Goal: Information Seeking & Learning: Learn about a topic

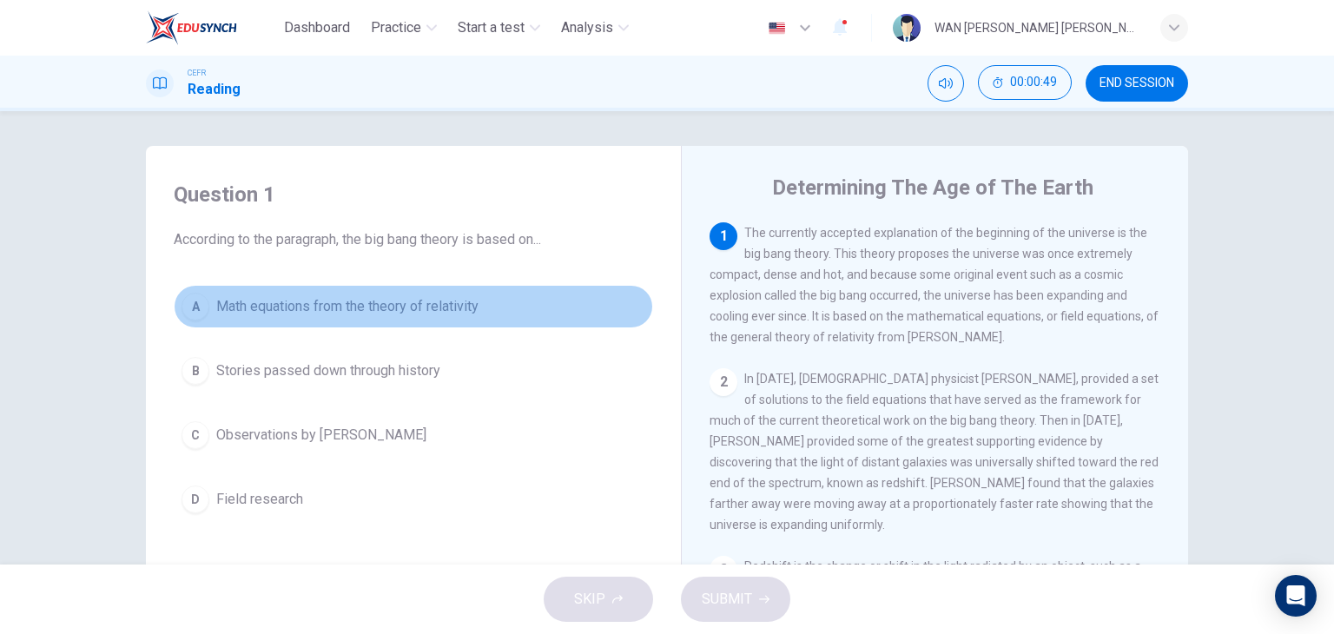
click at [367, 315] on span "Math equations from the theory of relativity" at bounding box center [347, 306] width 262 height 21
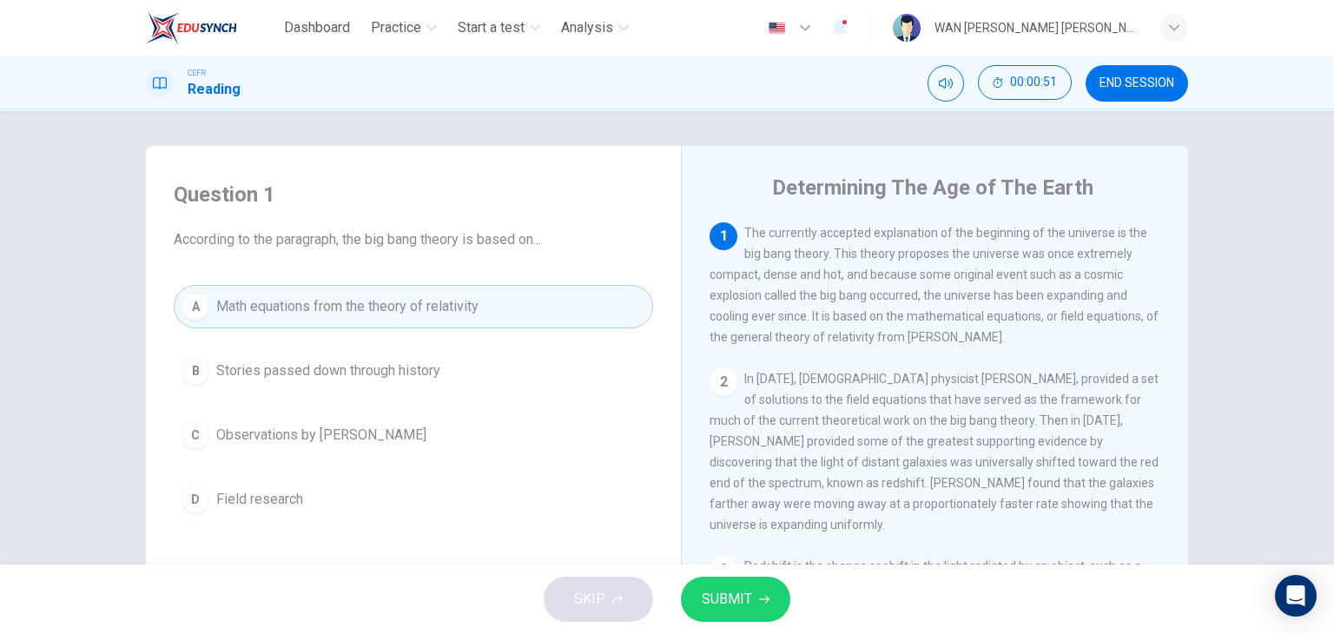
click at [709, 608] on span "SUBMIT" at bounding box center [727, 599] width 50 height 24
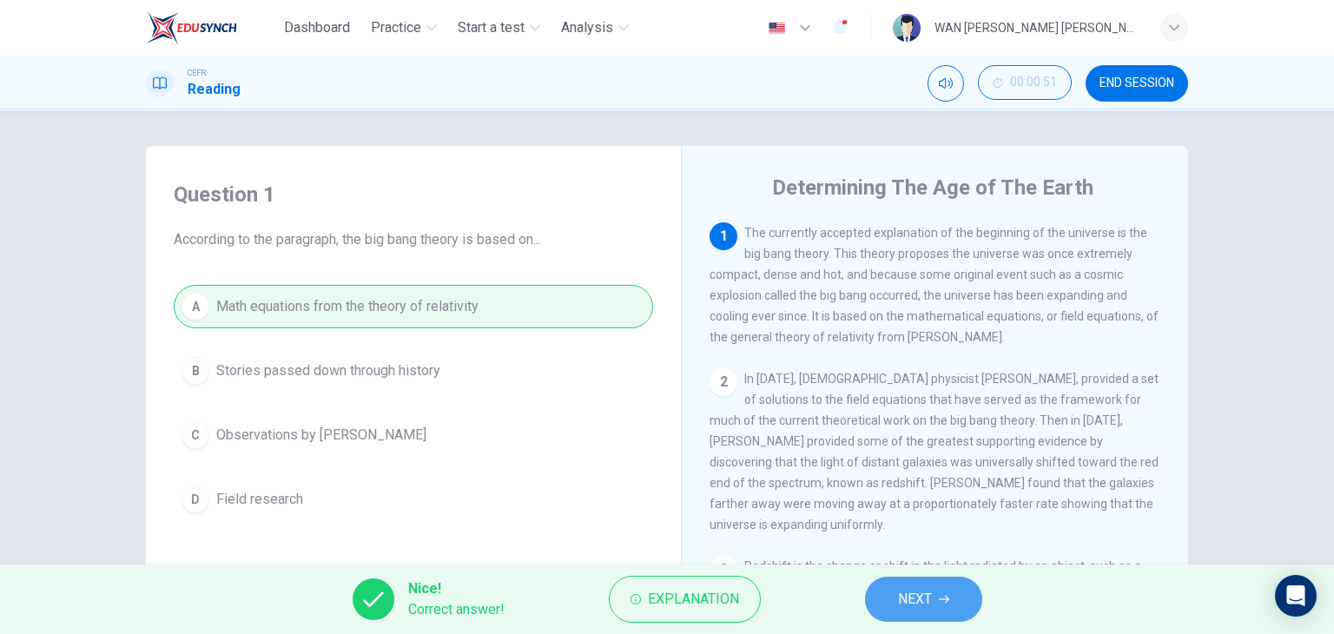
click at [934, 596] on button "NEXT" at bounding box center [923, 599] width 117 height 45
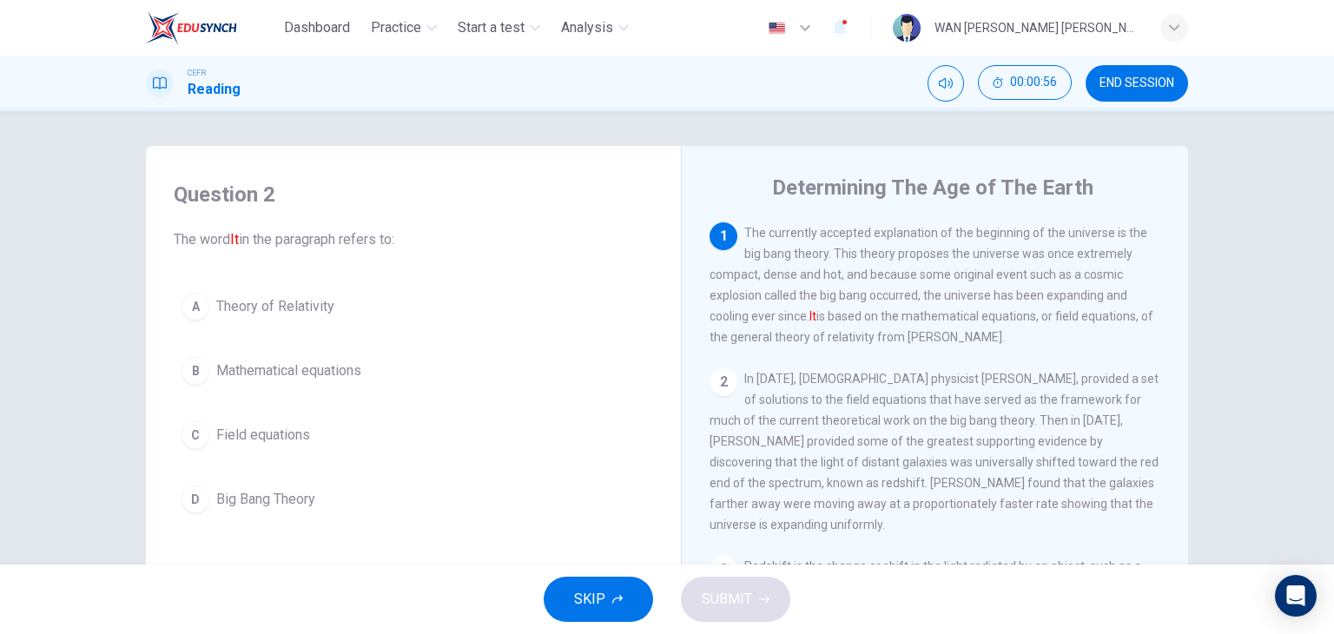
click at [271, 493] on span "Big Bang Theory" at bounding box center [265, 499] width 99 height 21
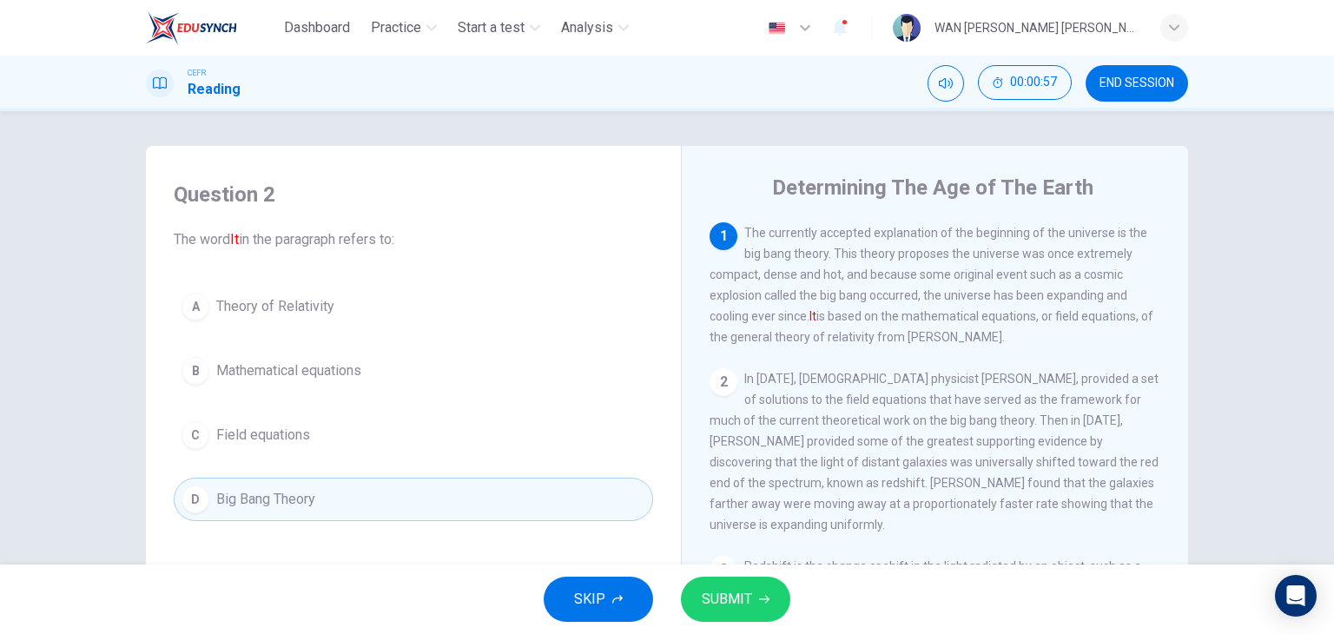
click at [717, 604] on span "SUBMIT" at bounding box center [727, 599] width 50 height 24
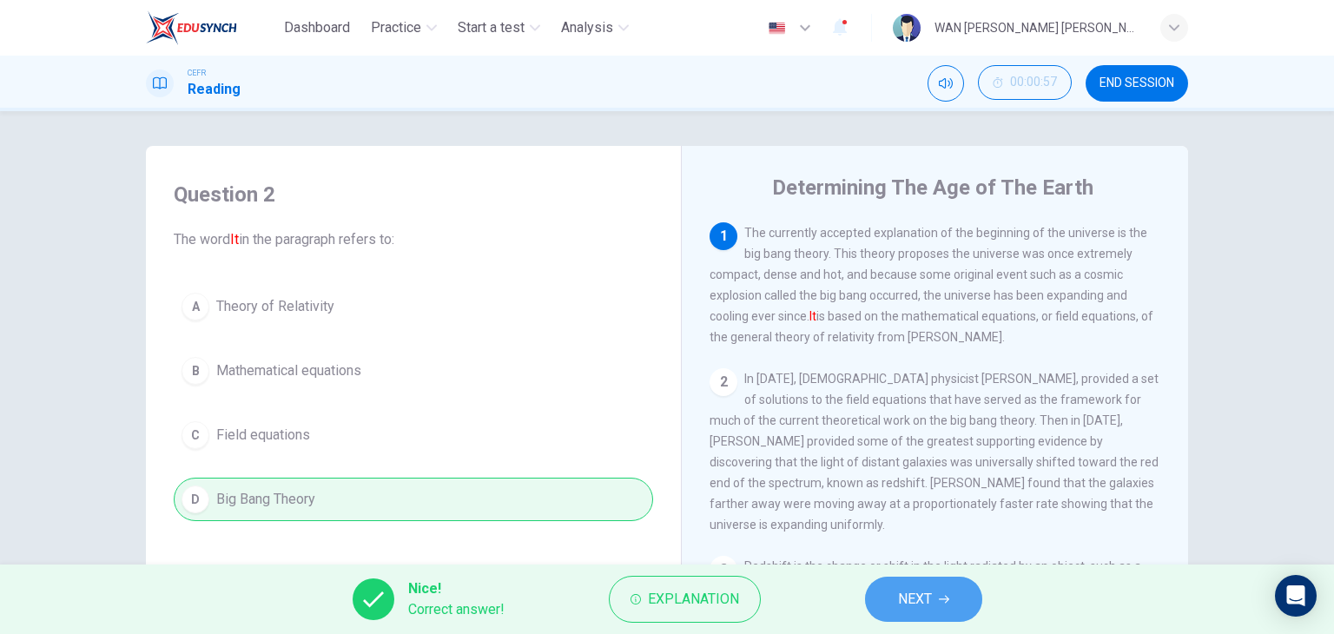
click at [936, 581] on button "NEXT" at bounding box center [923, 599] width 117 height 45
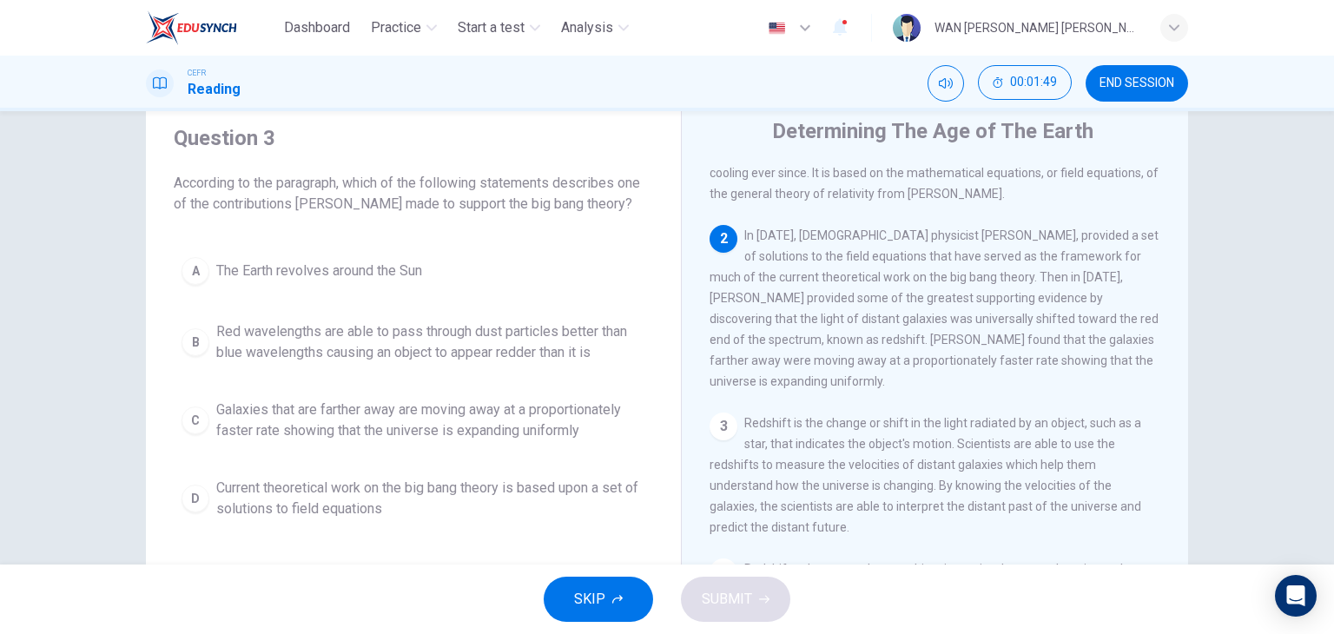
scroll to position [87, 0]
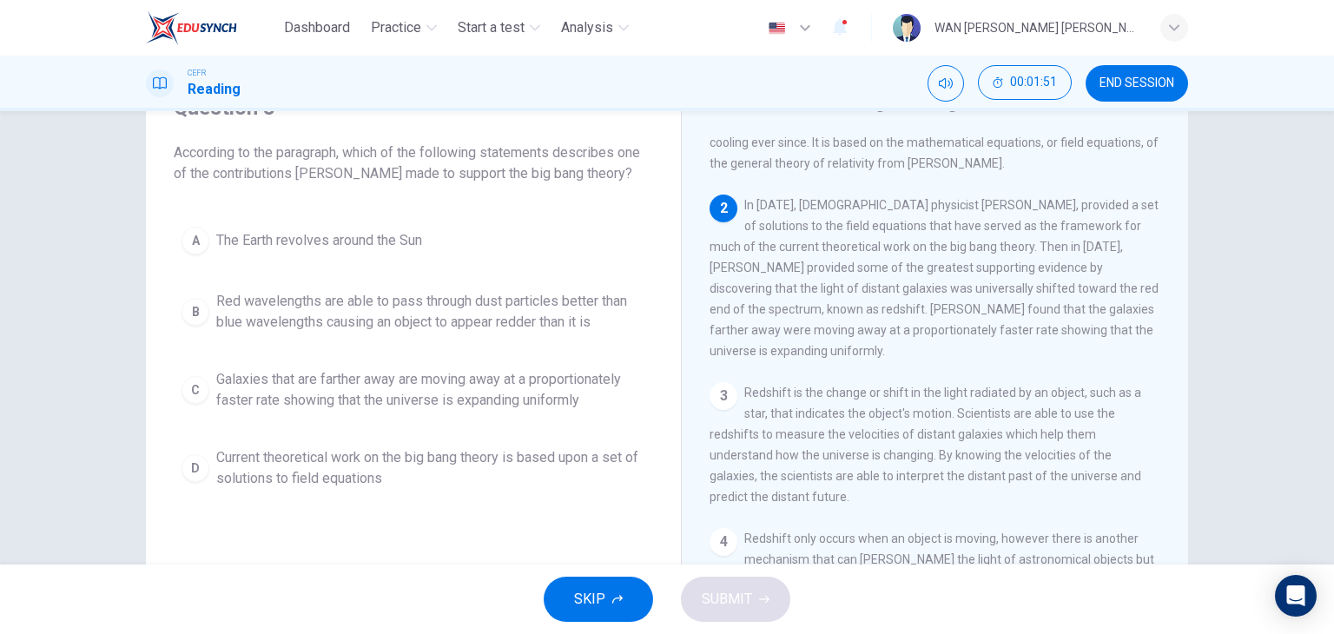
click at [467, 463] on span "Current theoretical work on the big bang theory is based upon a set of solution…" at bounding box center [430, 468] width 429 height 42
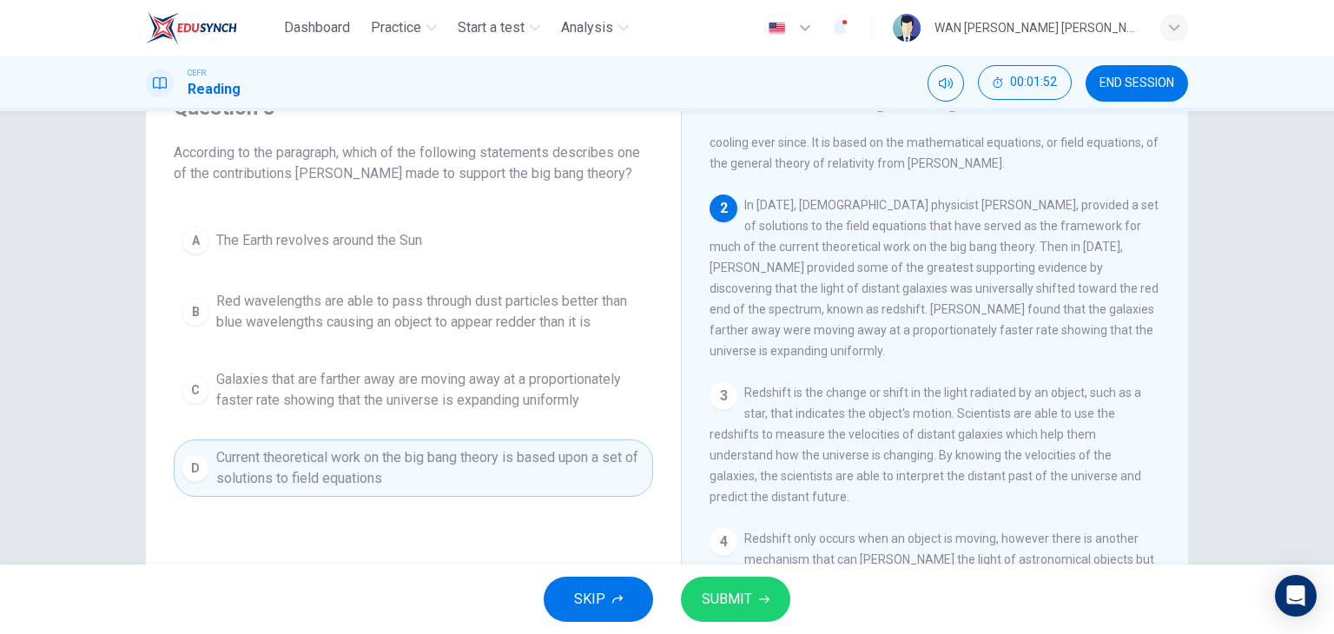
click at [758, 590] on button "SUBMIT" at bounding box center [735, 599] width 109 height 45
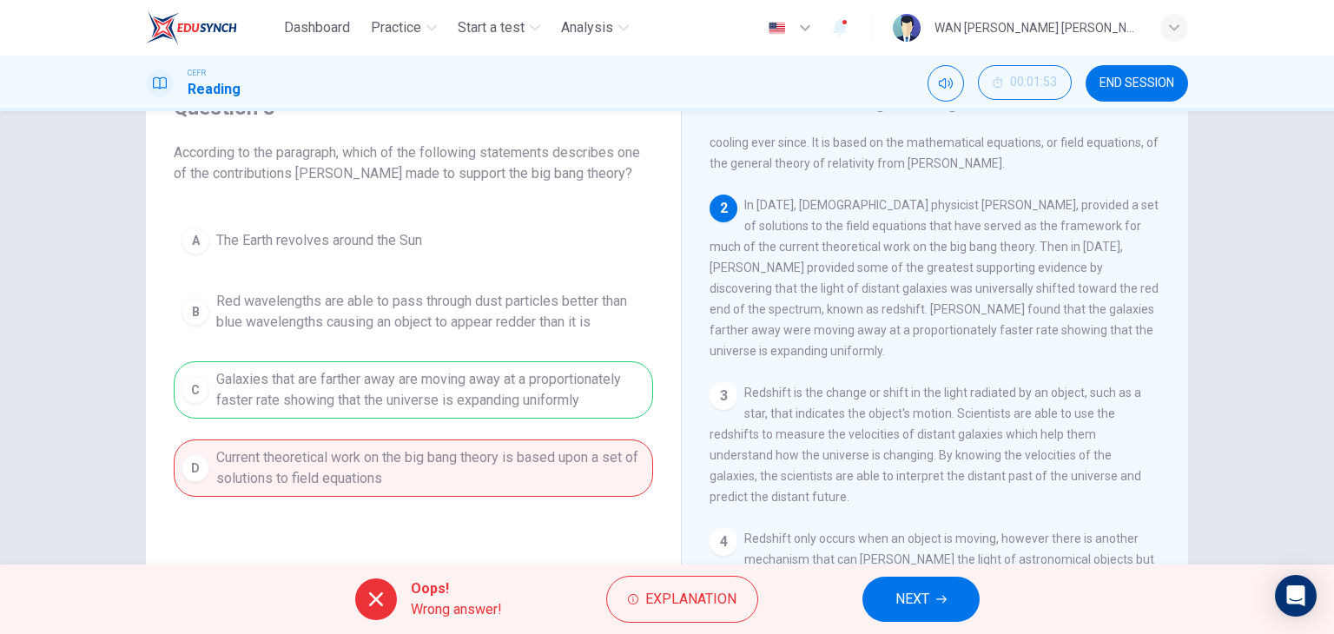
click at [937, 589] on button "NEXT" at bounding box center [921, 599] width 117 height 45
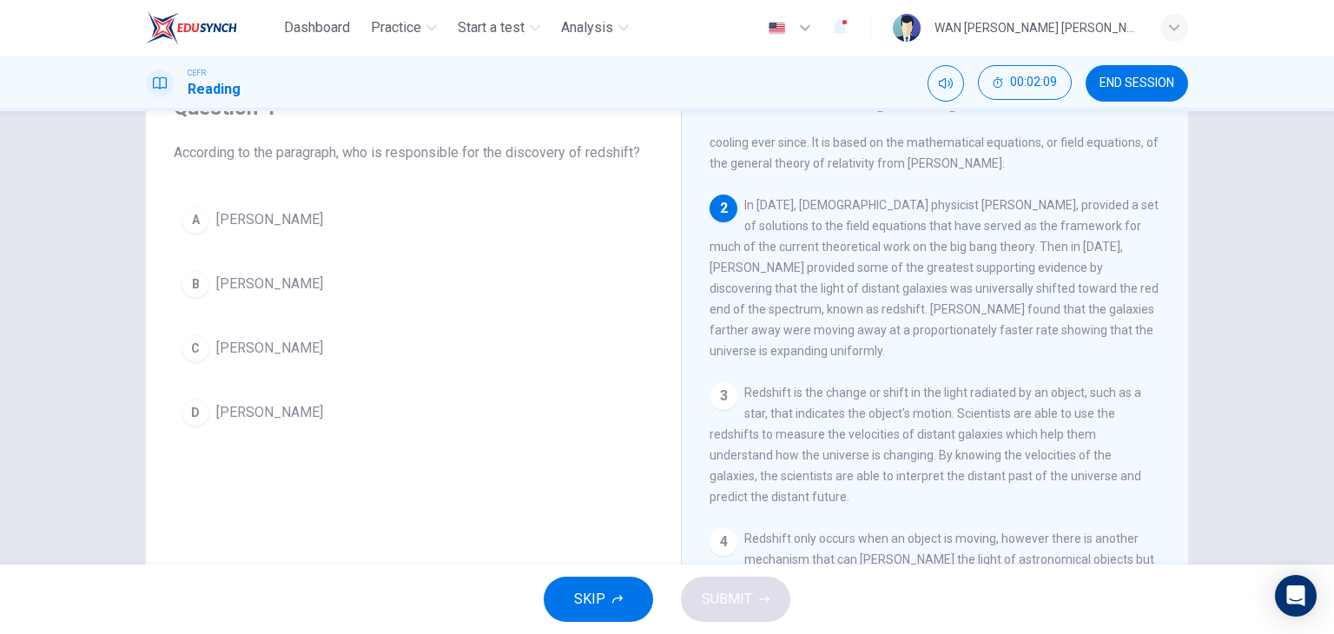
click at [295, 285] on span "Edwinn Hubble" at bounding box center [269, 284] width 107 height 21
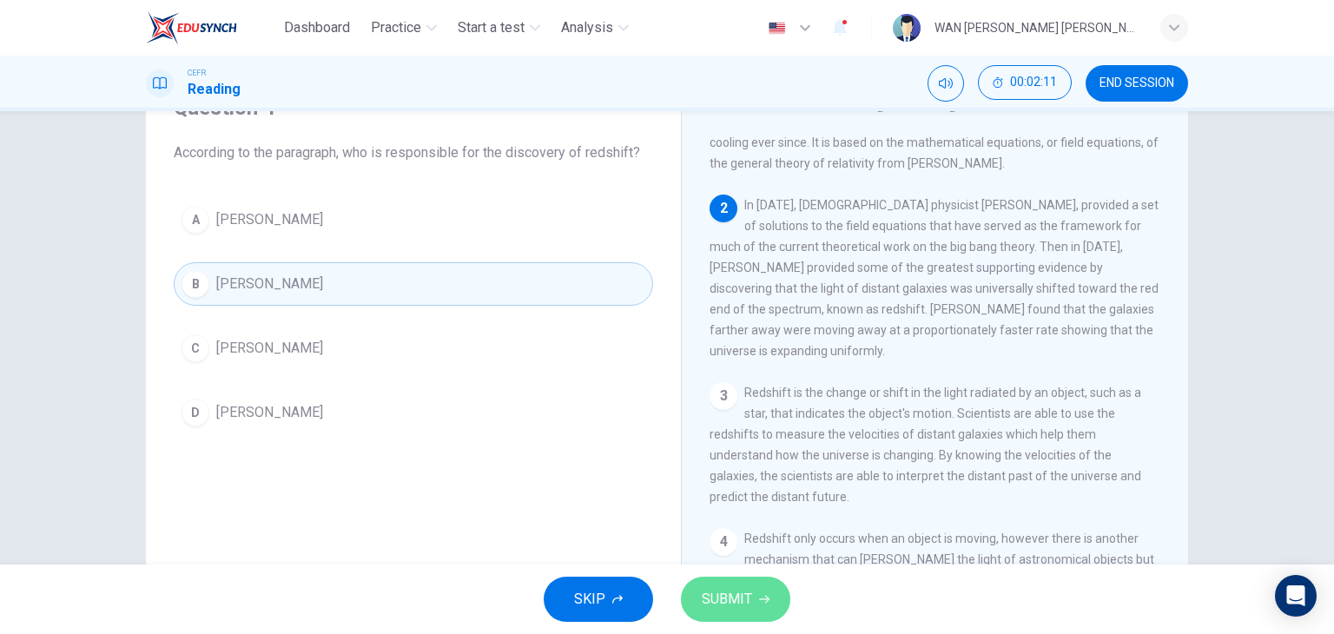
click at [737, 588] on span "SUBMIT" at bounding box center [727, 599] width 50 height 24
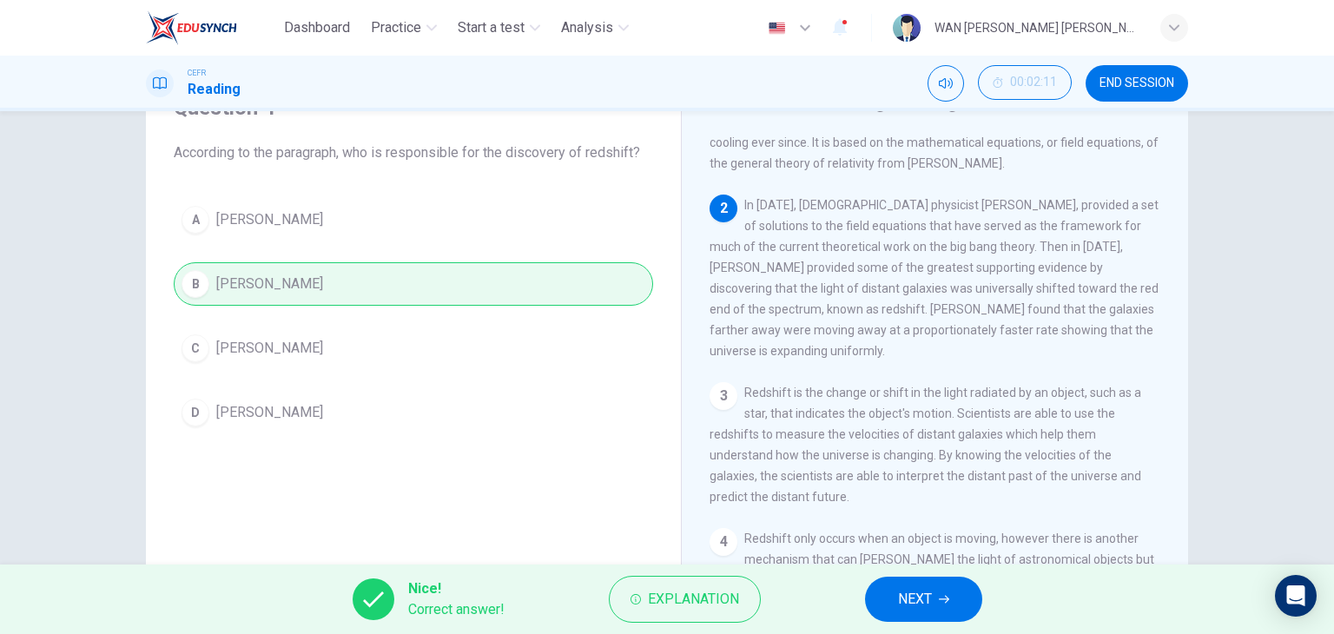
click at [907, 602] on span "NEXT" at bounding box center [915, 599] width 34 height 24
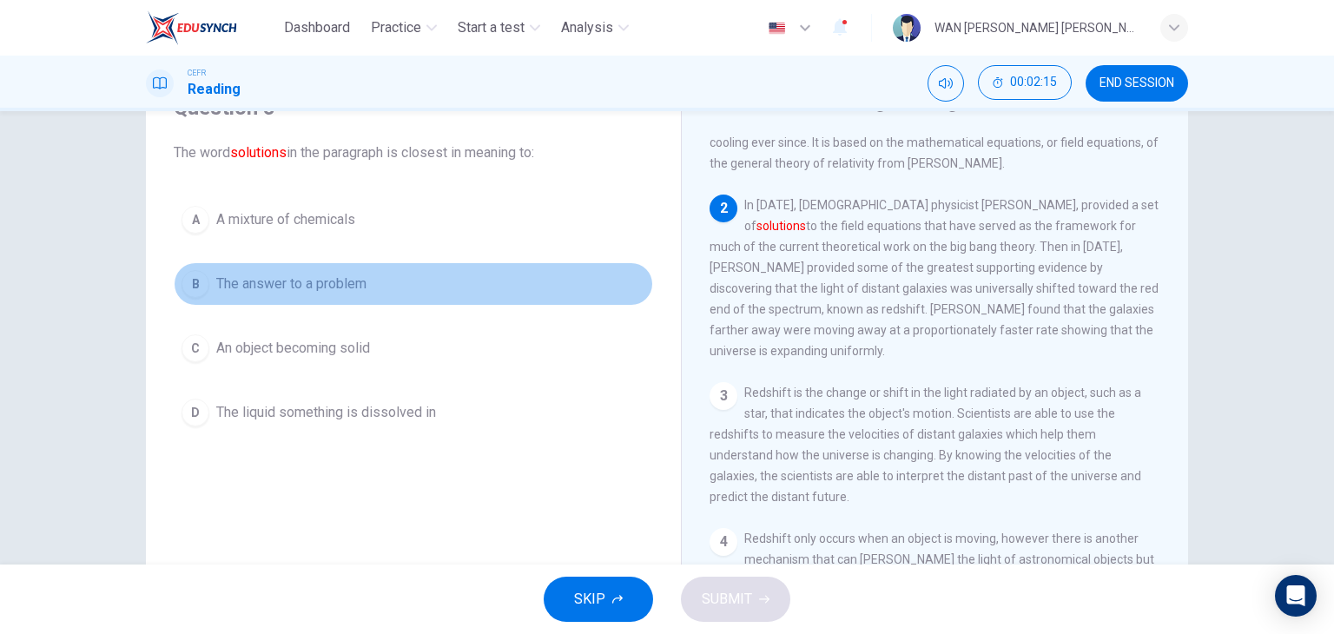
click at [325, 280] on span "The answer to a problem" at bounding box center [291, 284] width 150 height 21
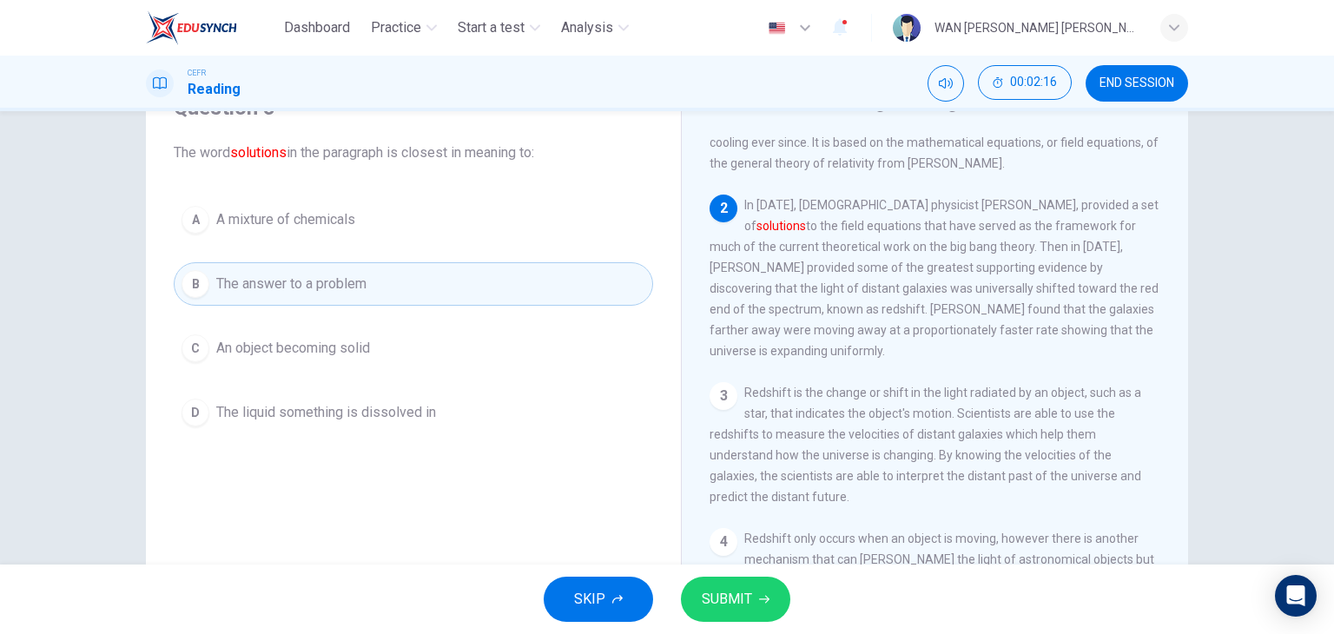
click at [766, 591] on button "SUBMIT" at bounding box center [735, 599] width 109 height 45
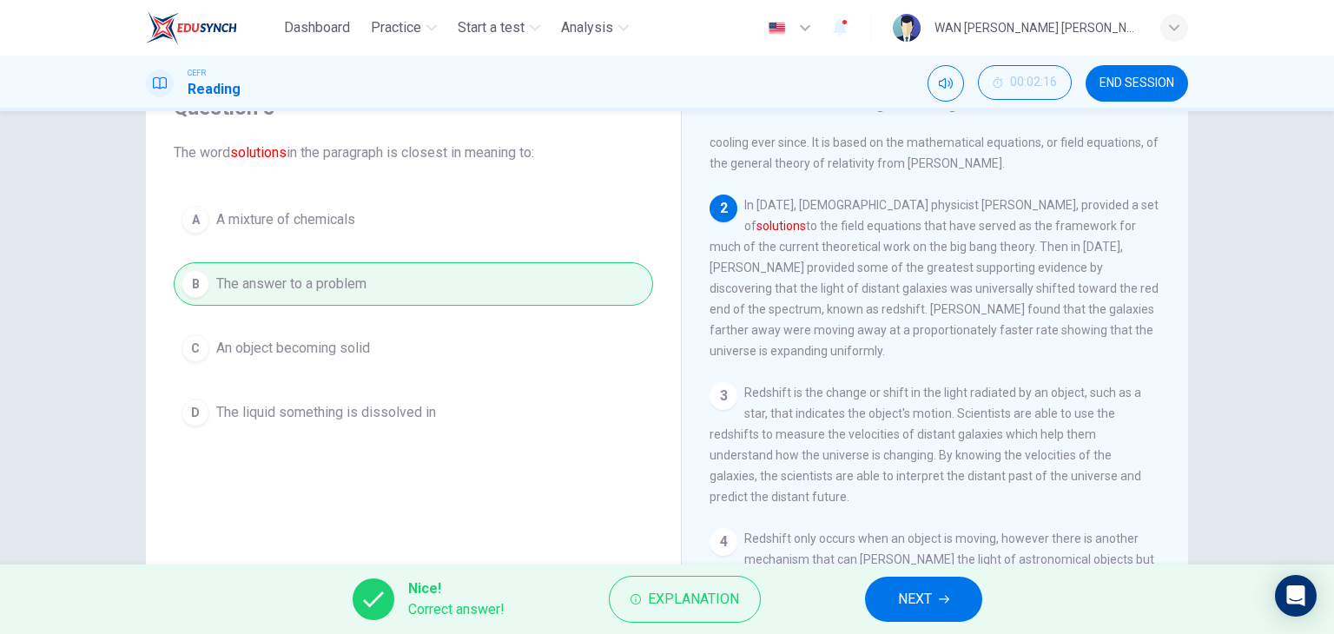
click at [922, 599] on span "NEXT" at bounding box center [915, 599] width 34 height 24
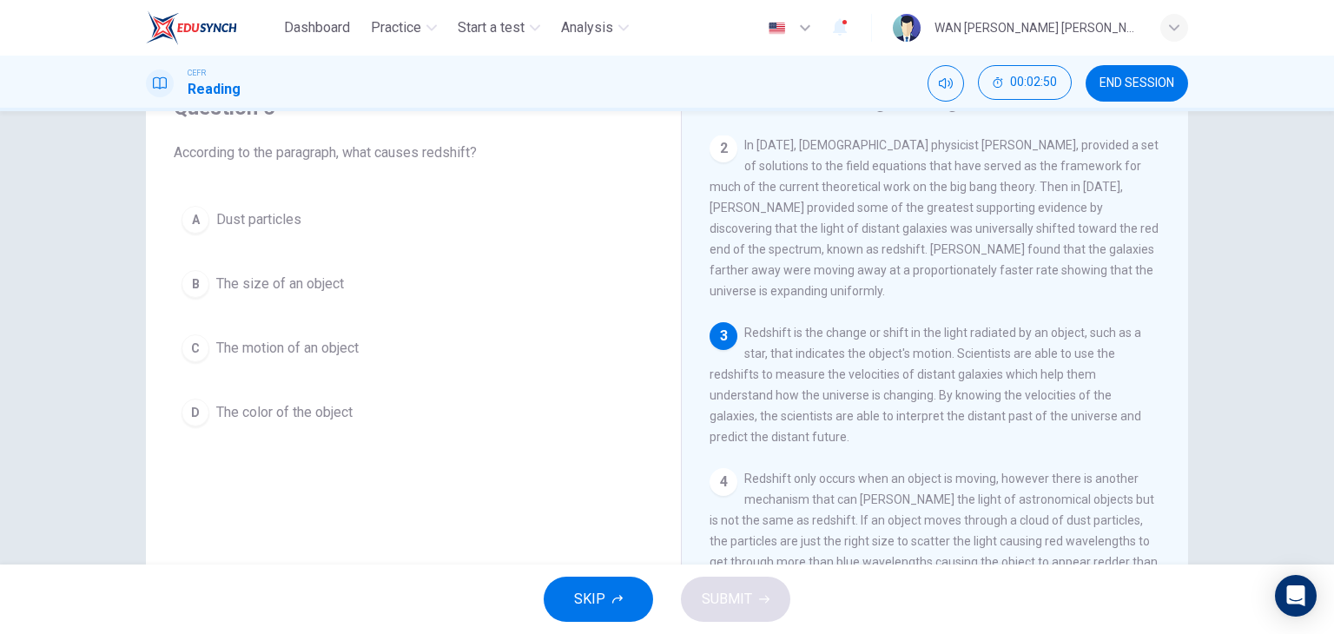
scroll to position [174, 0]
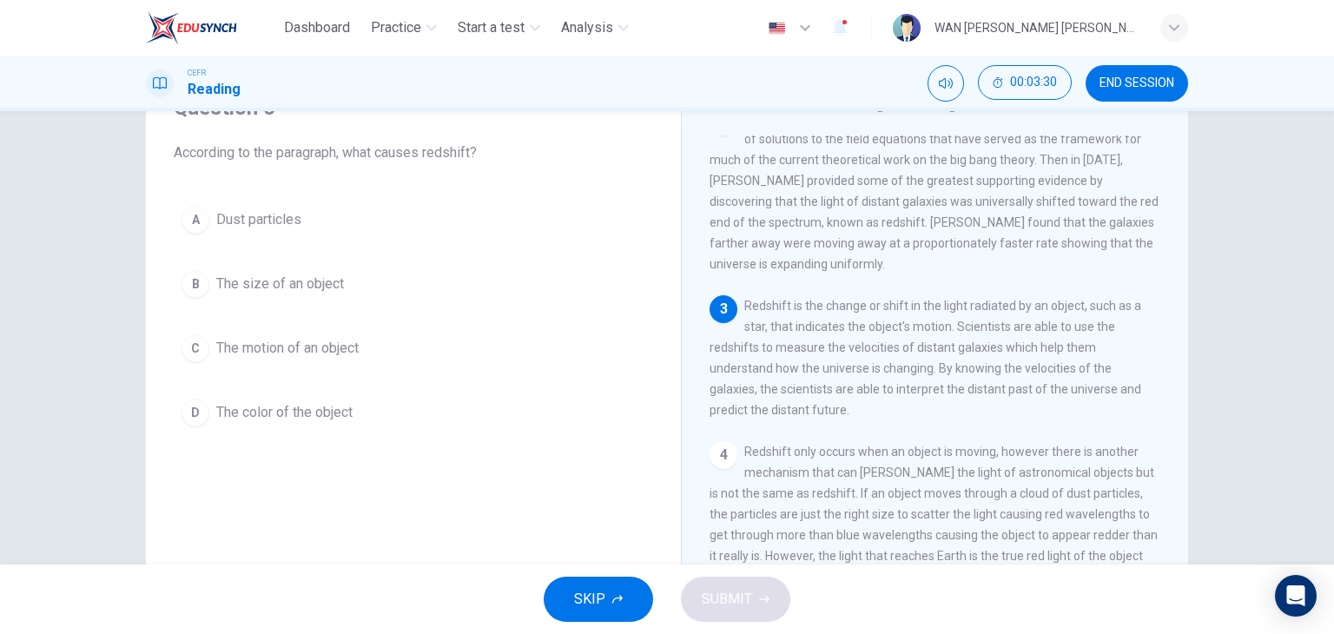
click at [341, 343] on span "The motion of an object" at bounding box center [287, 348] width 142 height 21
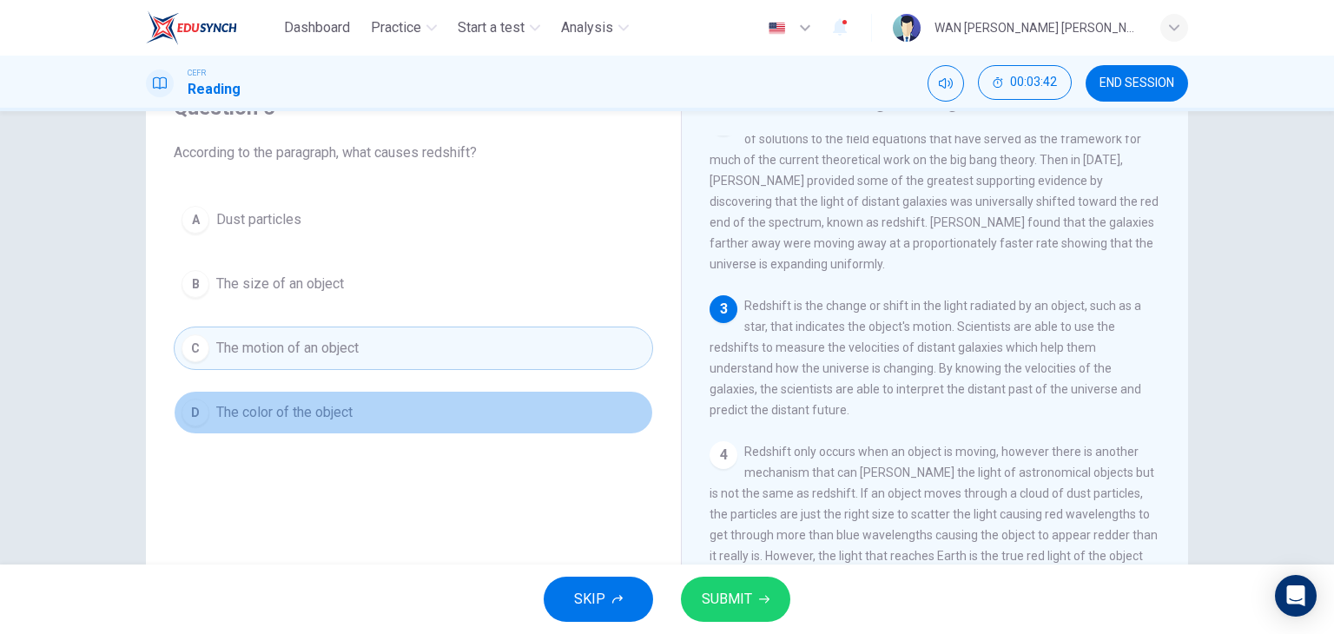
click at [298, 409] on span "The color of the object" at bounding box center [284, 412] width 136 height 21
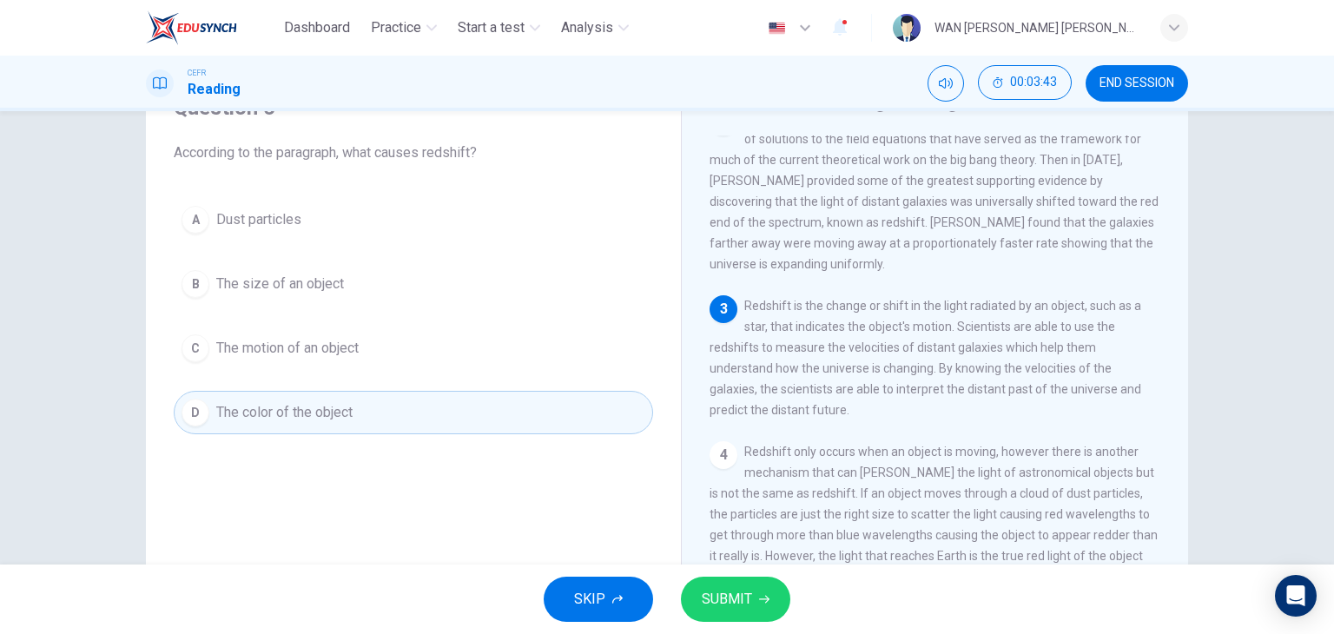
click at [707, 590] on span "SUBMIT" at bounding box center [727, 599] width 50 height 24
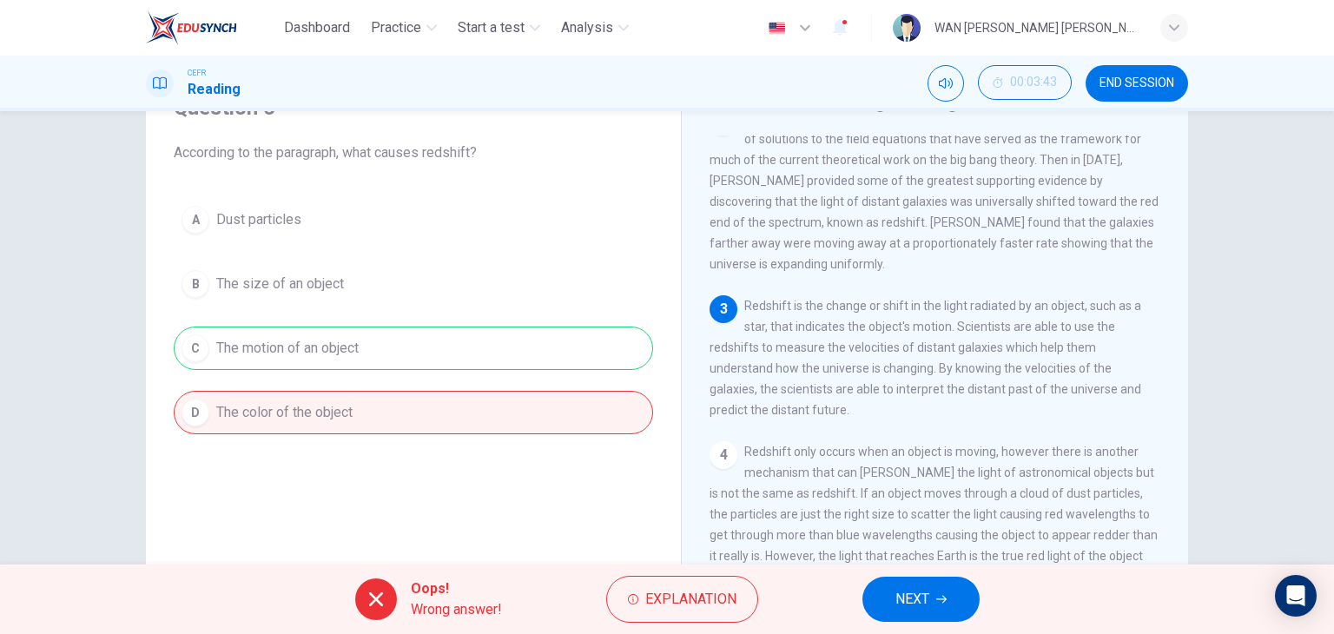
click at [915, 598] on span "NEXT" at bounding box center [913, 599] width 34 height 24
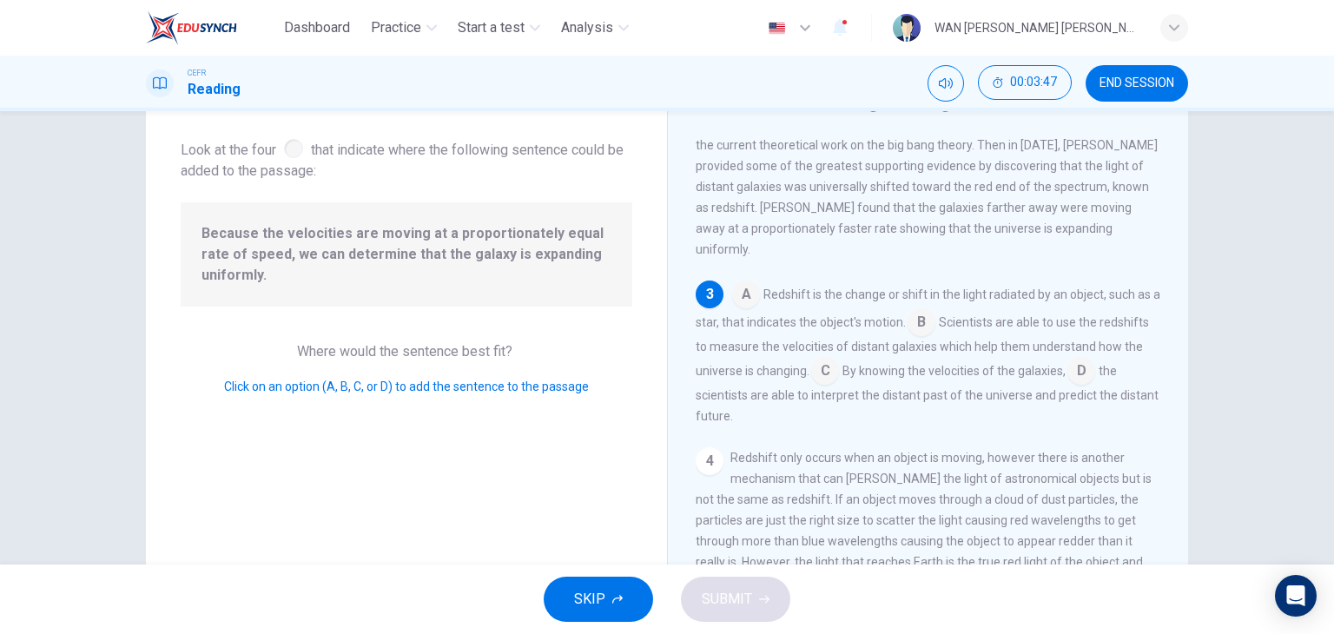
scroll to position [228, 0]
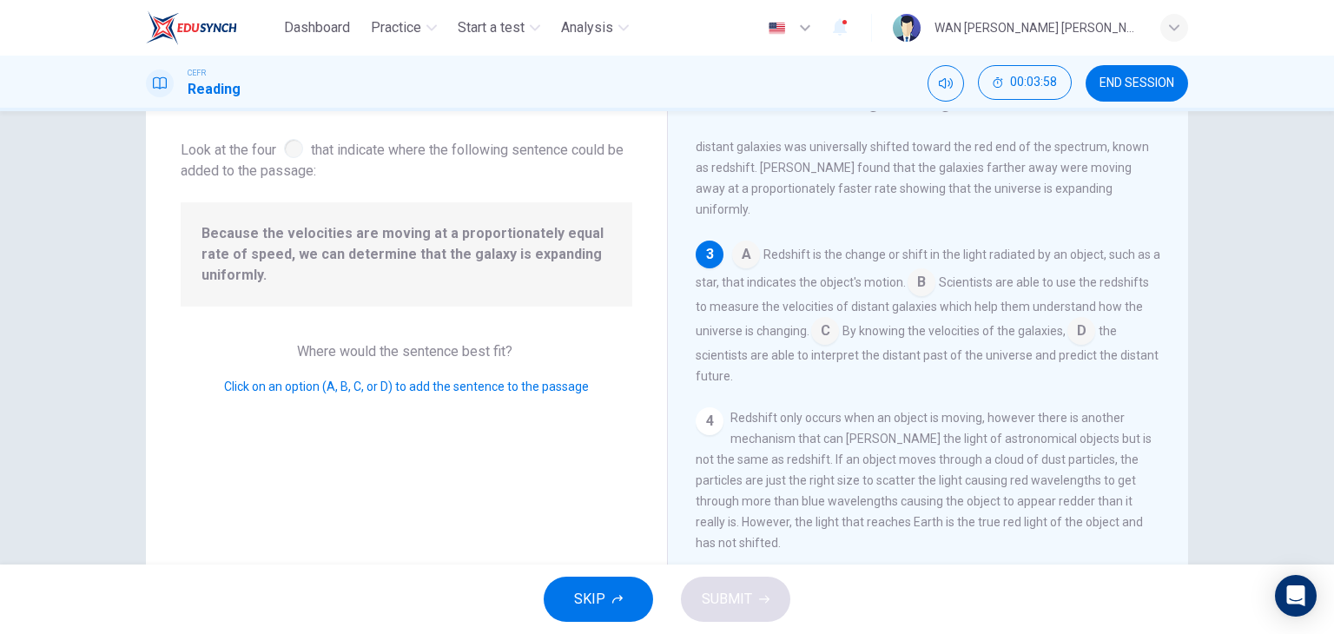
click at [839, 322] on input at bounding box center [825, 333] width 28 height 28
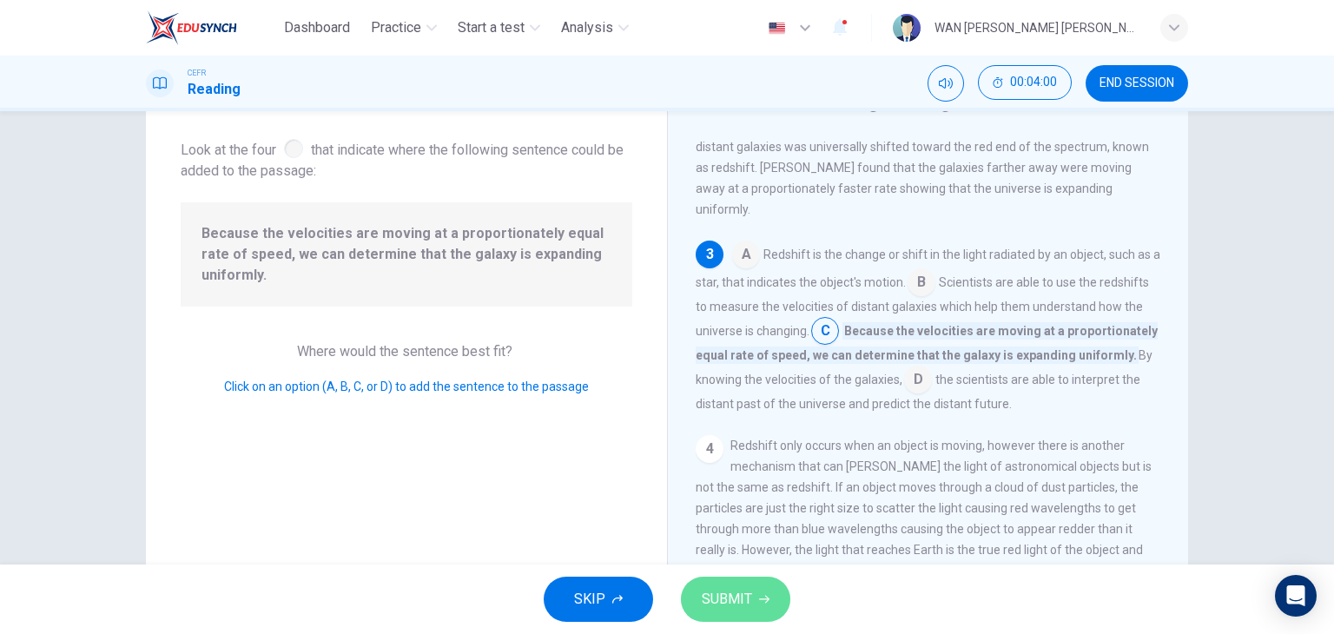
click at [758, 580] on button "SUBMIT" at bounding box center [735, 599] width 109 height 45
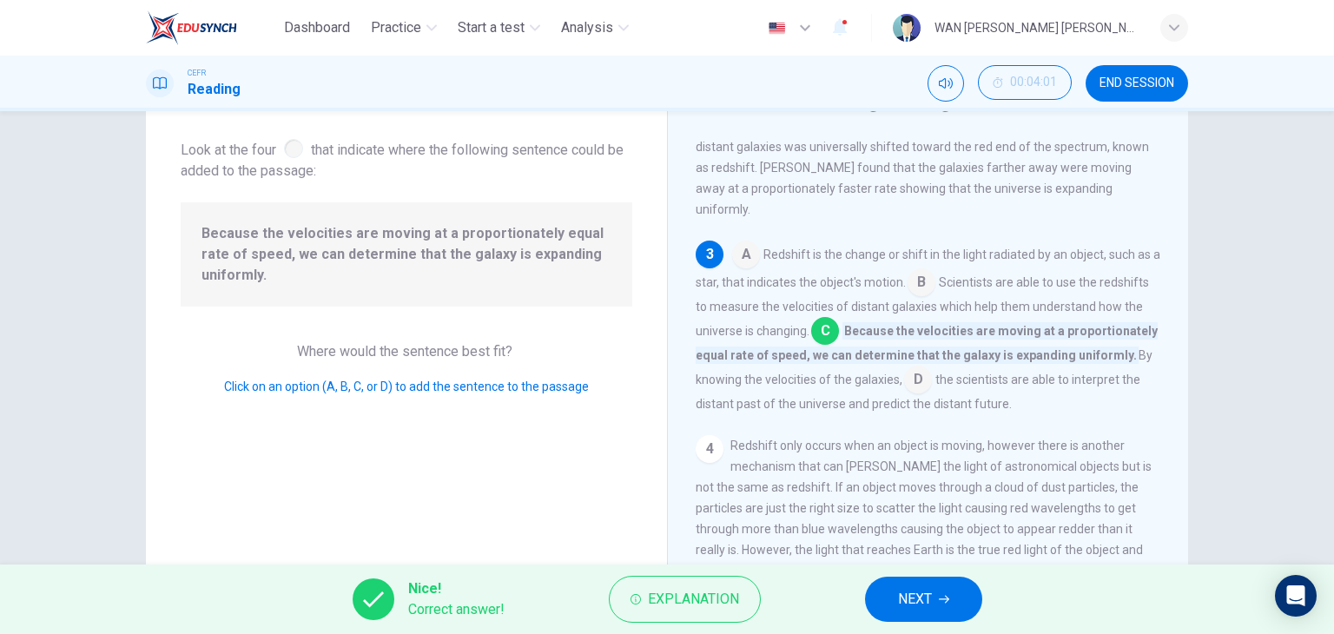
click at [876, 584] on button "NEXT" at bounding box center [923, 599] width 117 height 45
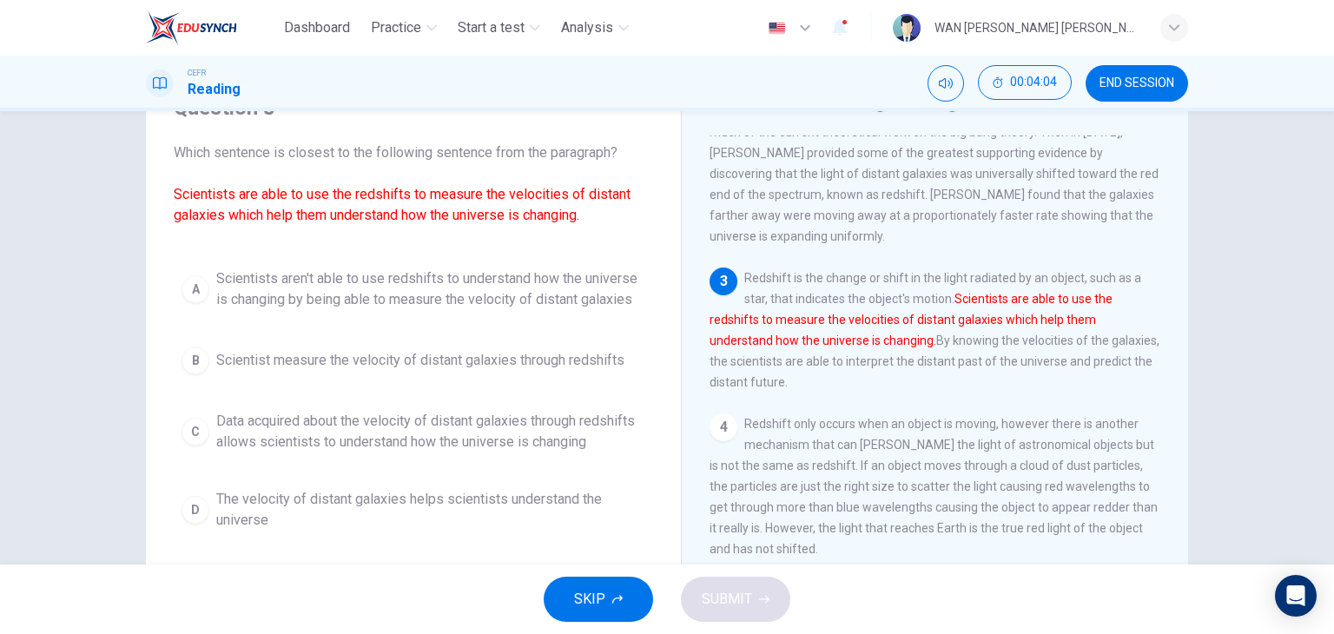
scroll to position [261, 0]
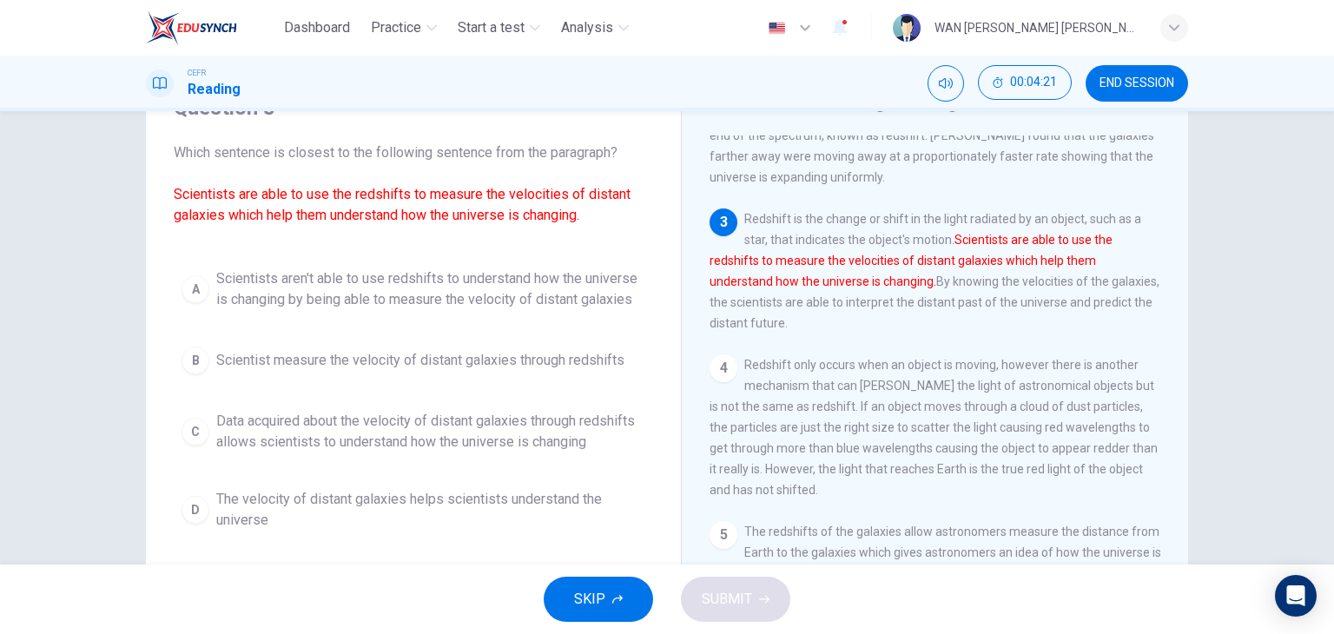
click at [1161, 88] on span "END SESSION" at bounding box center [1137, 83] width 75 height 14
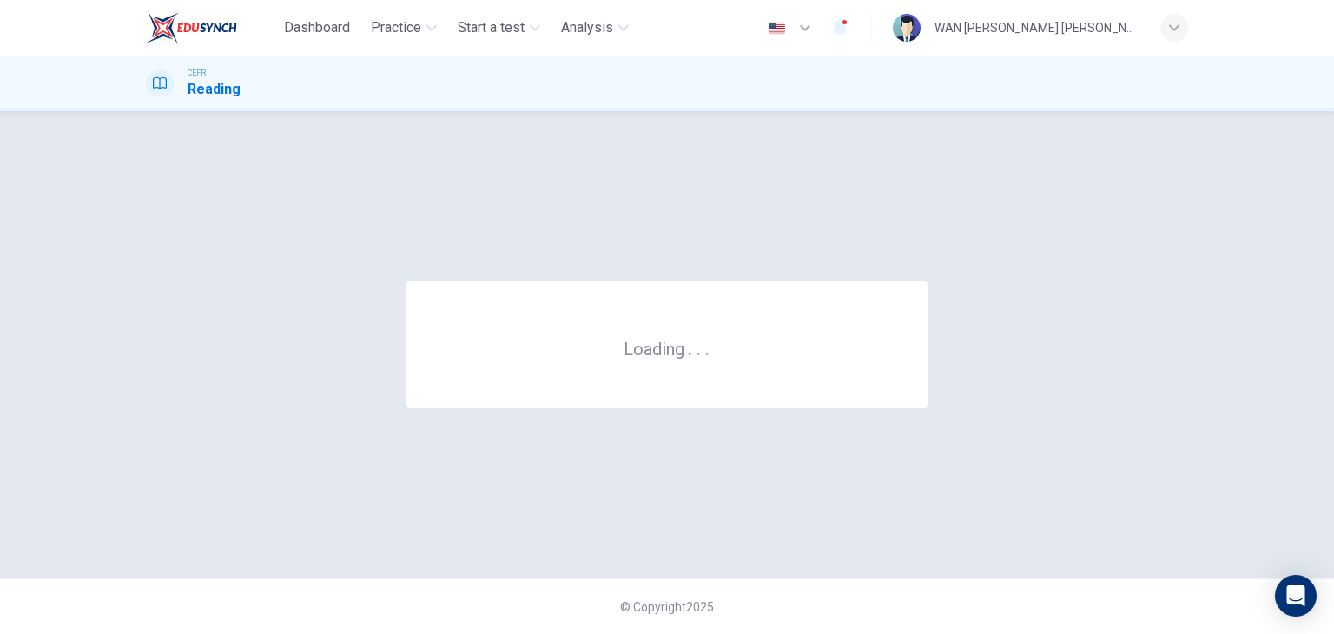
scroll to position [0, 0]
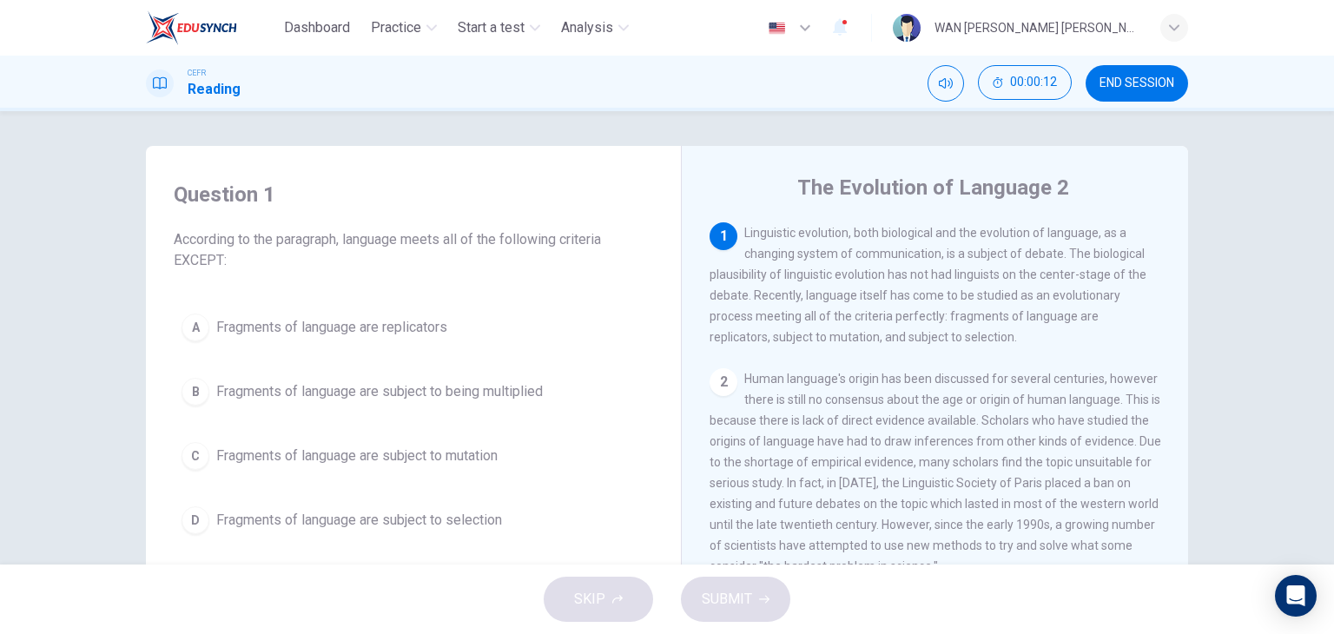
click at [1126, 68] on button "END SESSION" at bounding box center [1137, 83] width 103 height 36
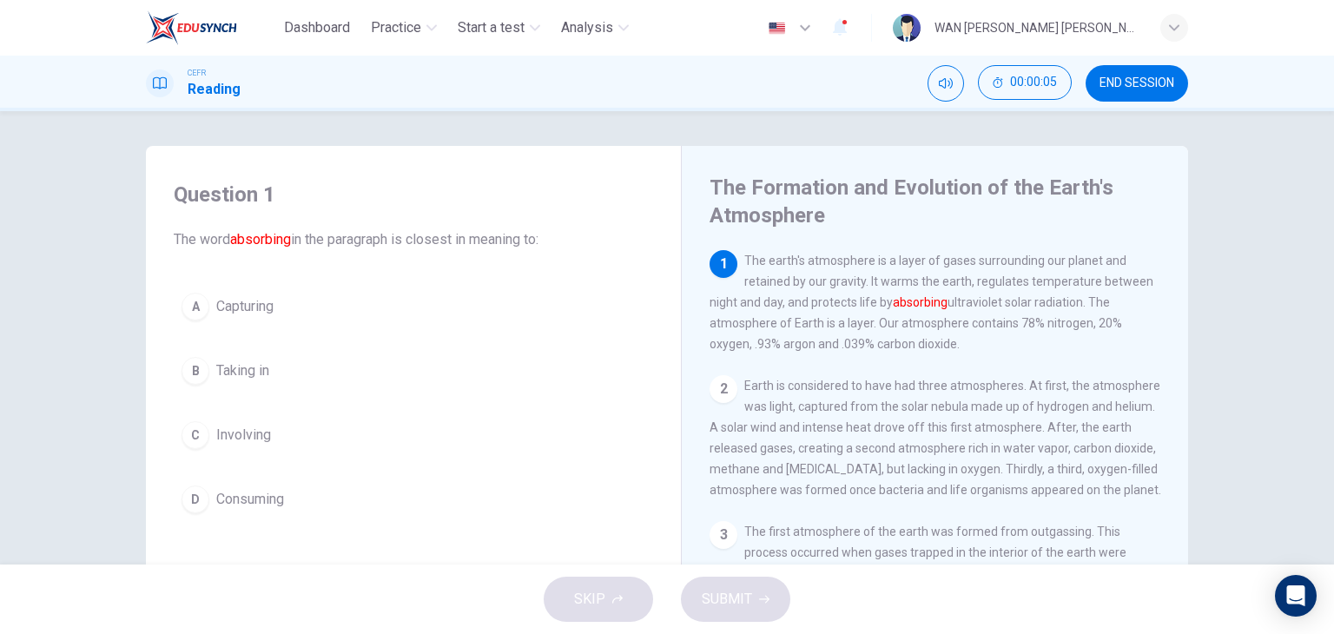
click at [1120, 72] on button "END SESSION" at bounding box center [1137, 83] width 103 height 36
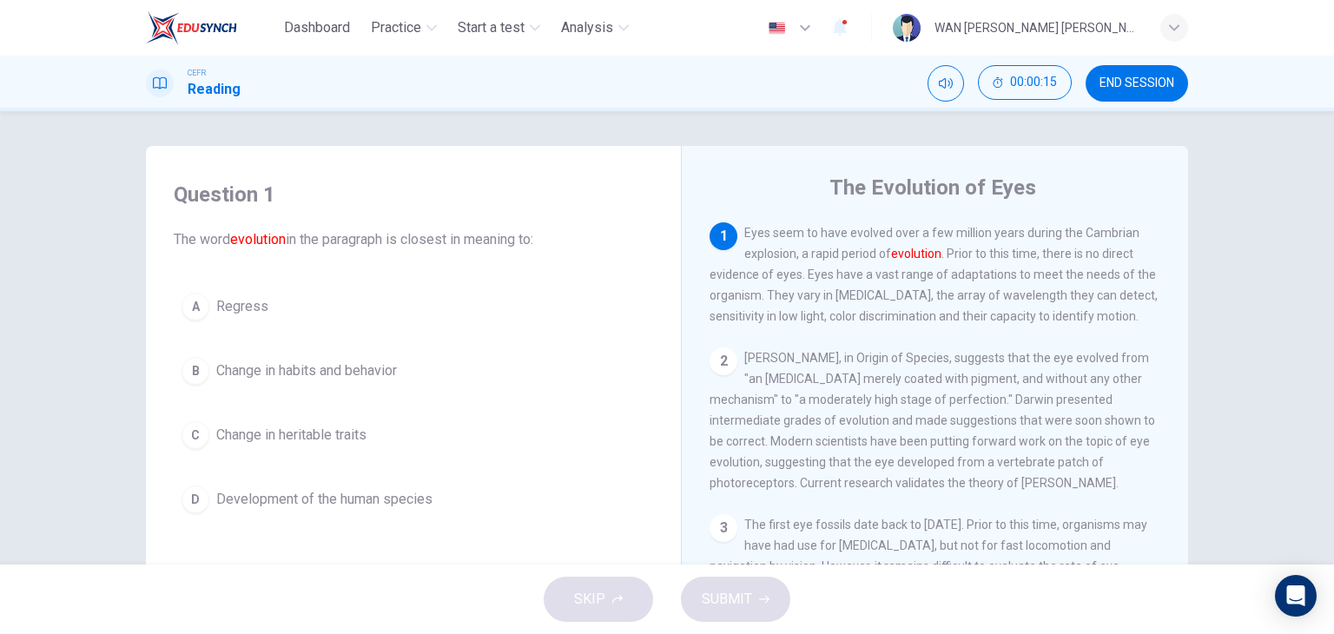
click at [1118, 76] on span "END SESSION" at bounding box center [1137, 83] width 75 height 14
